Goal: Transaction & Acquisition: Obtain resource

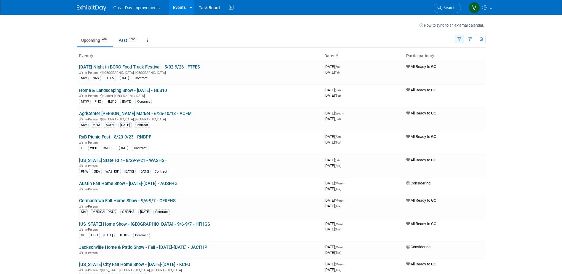
click at [457, 37] on icon "button" at bounding box center [459, 39] width 4 height 4
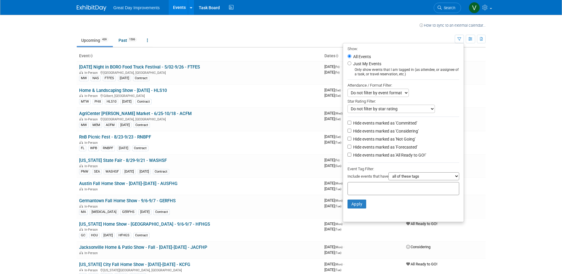
click at [376, 190] on input "text" at bounding box center [373, 188] width 47 height 6
type input "sea"
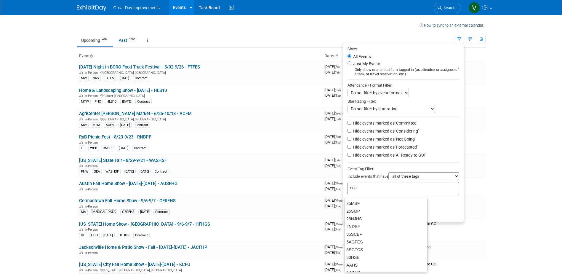
type input "sea"
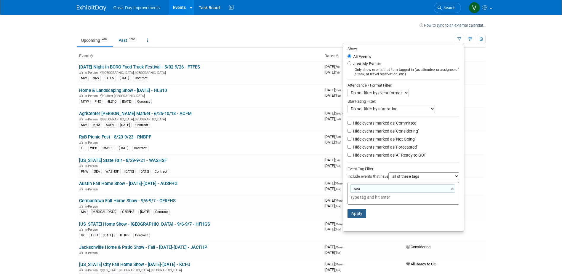
click at [363, 216] on button "Apply" at bounding box center [356, 213] width 19 height 9
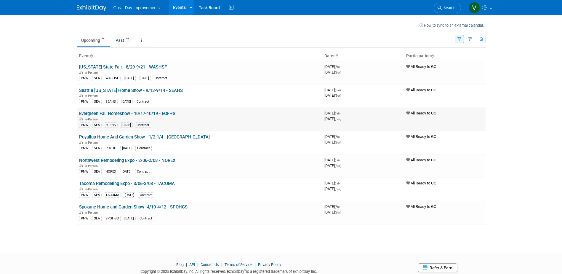
click at [149, 114] on link "Evergreen Fall Homeshow - 10/17-10/19 - EGFHS" at bounding box center [127, 113] width 96 height 5
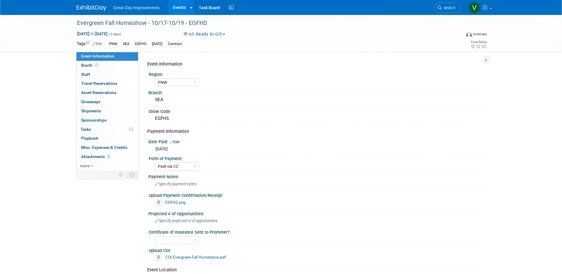
select select "PNW"
select select "Paid via CC"
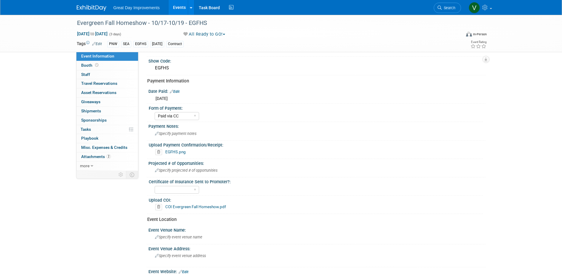
scroll to position [59, 0]
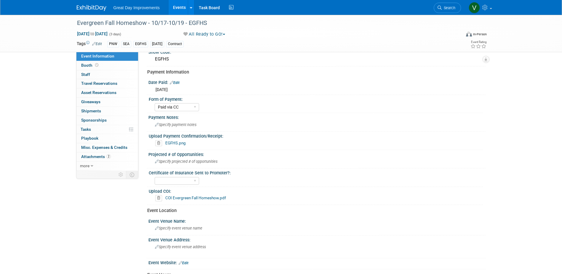
click at [216, 200] on link "COI Evergreen Fall Homeshow.pdf" at bounding box center [195, 197] width 61 height 5
